Goal: Find specific page/section

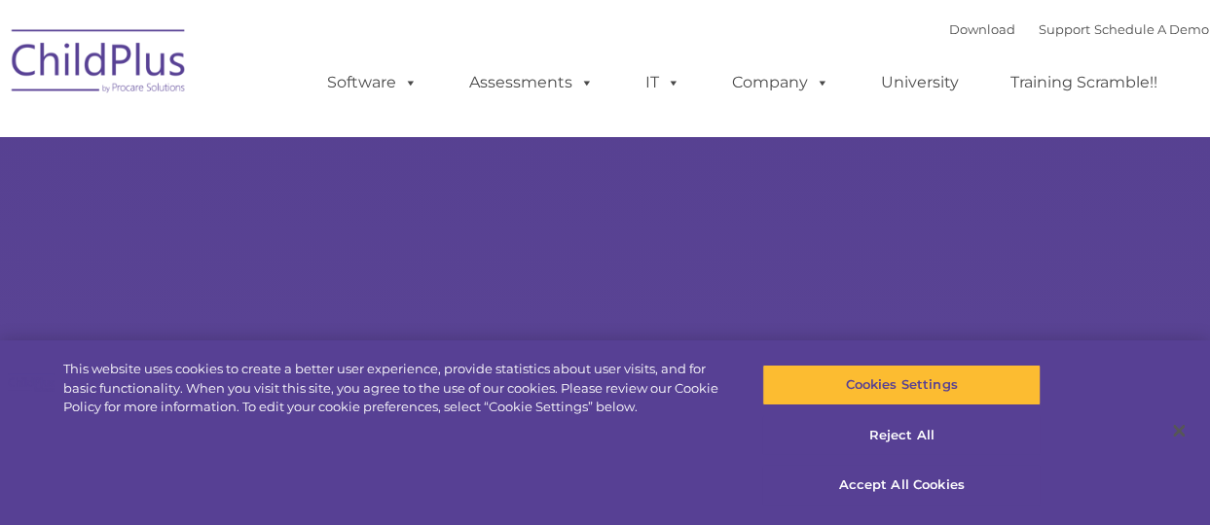
select select "MEDIUM"
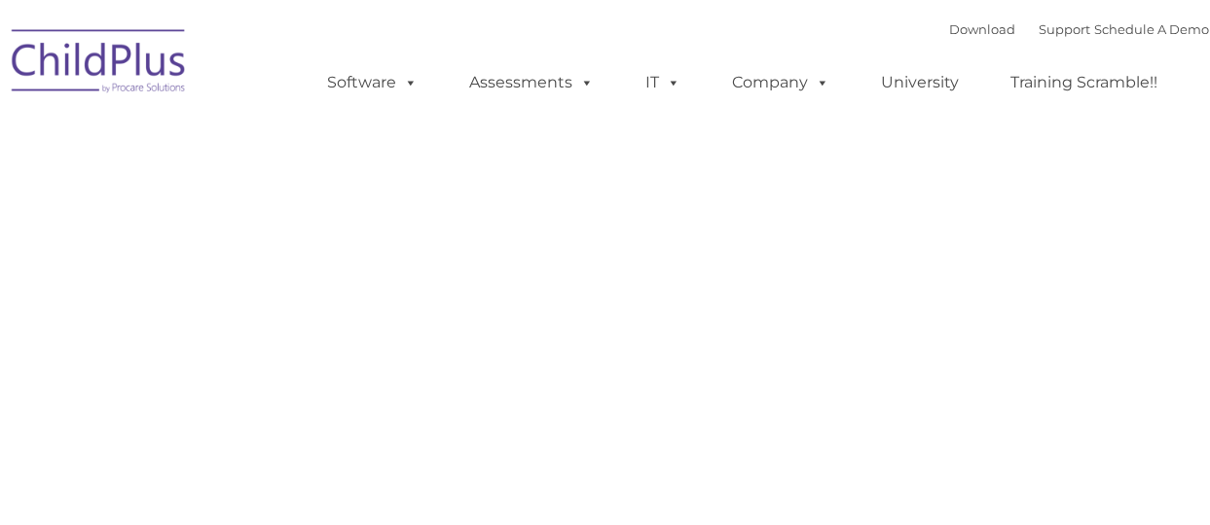
type input ""
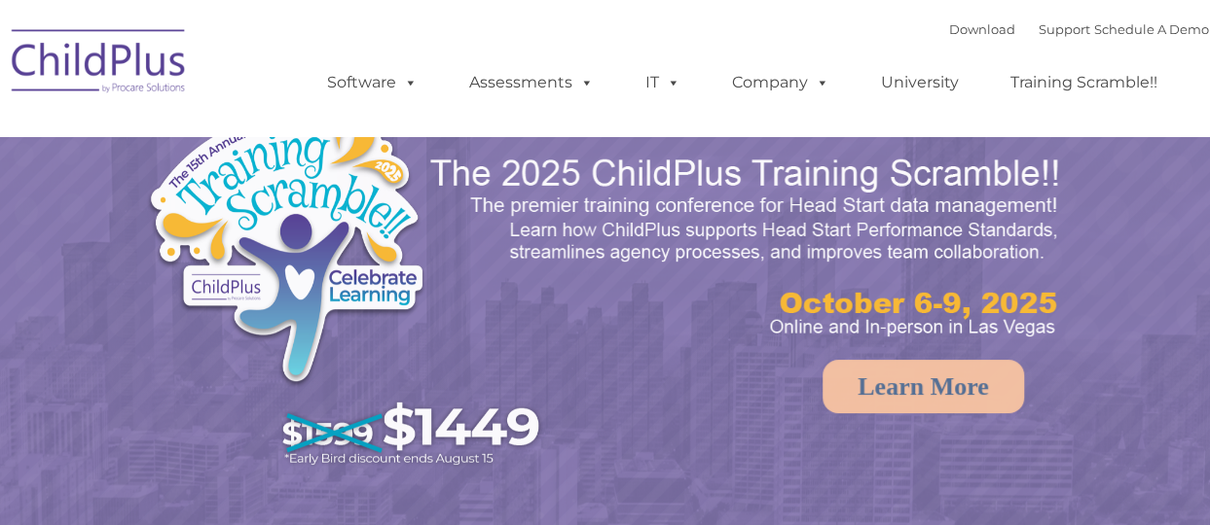
select select "MEDIUM"
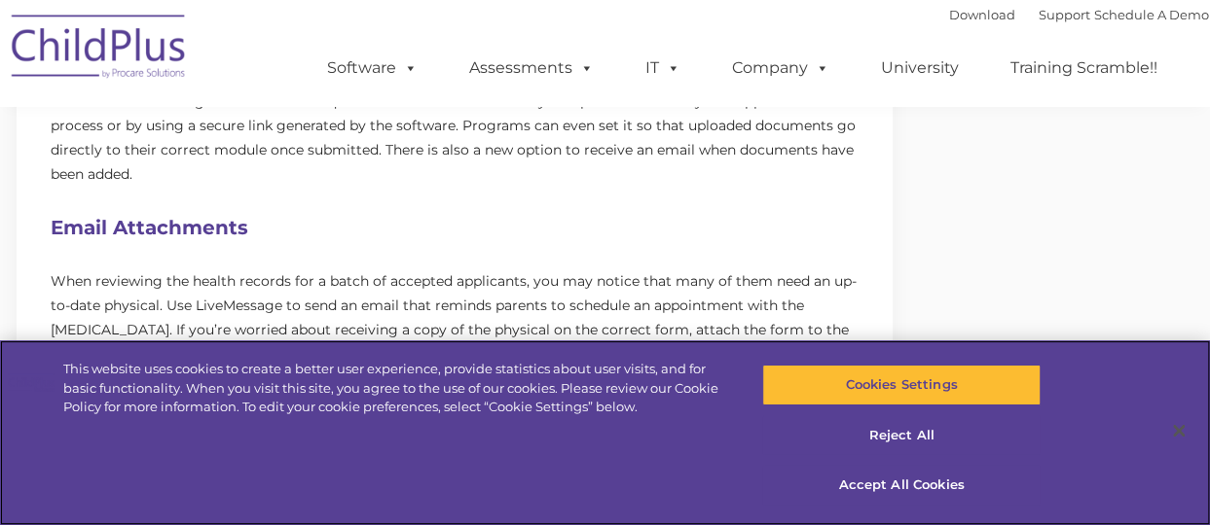
scroll to position [1107, 0]
